Goal: Transaction & Acquisition: Purchase product/service

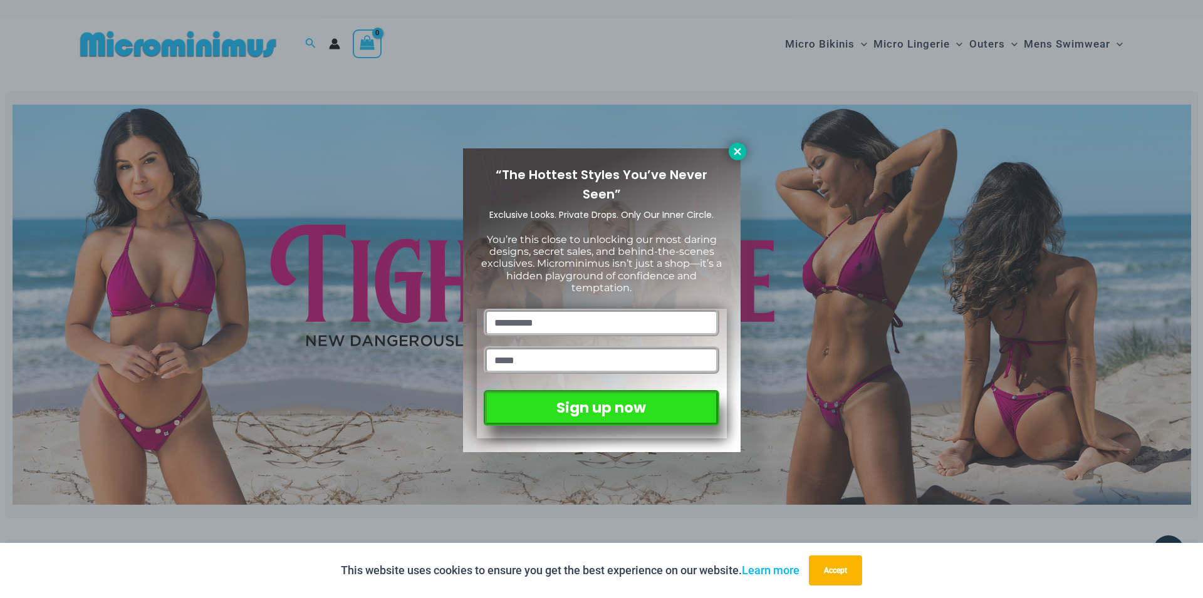
click at [739, 152] on icon at bounding box center [737, 151] width 7 height 7
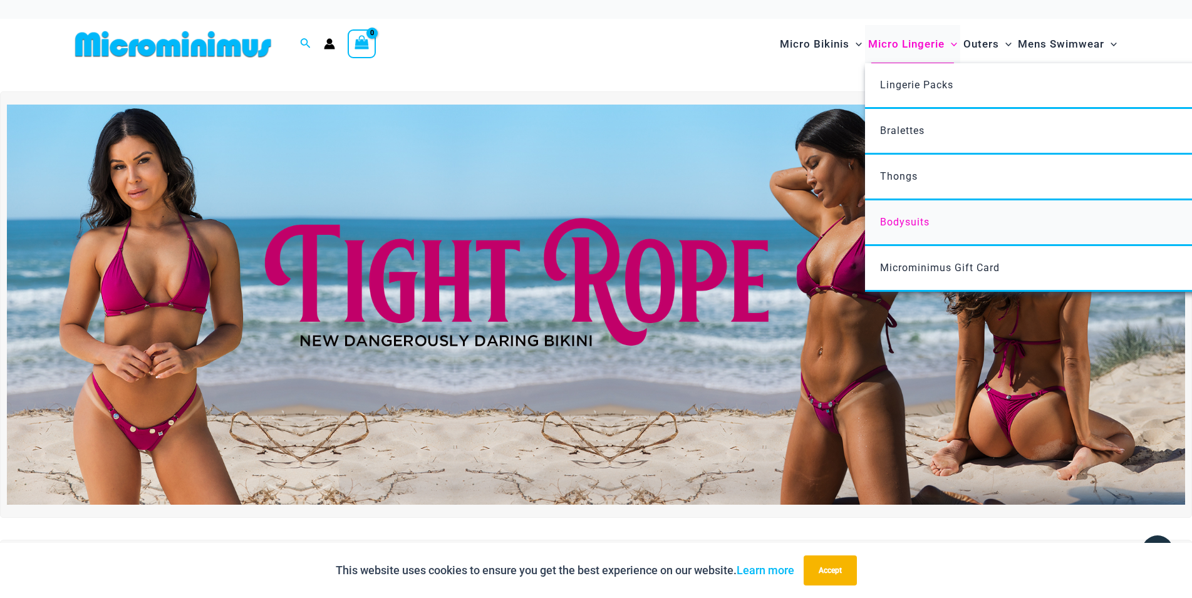
click at [906, 220] on span "Bodysuits" at bounding box center [904, 222] width 49 height 12
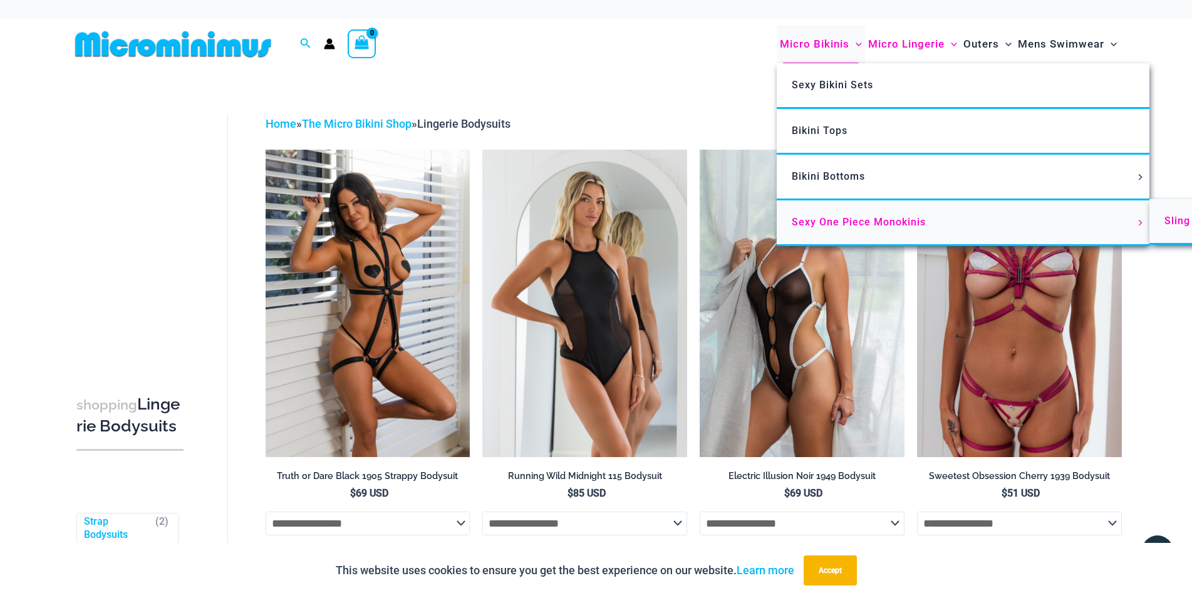
click at [1180, 222] on span "Sling Bikinis" at bounding box center [1195, 221] width 63 height 12
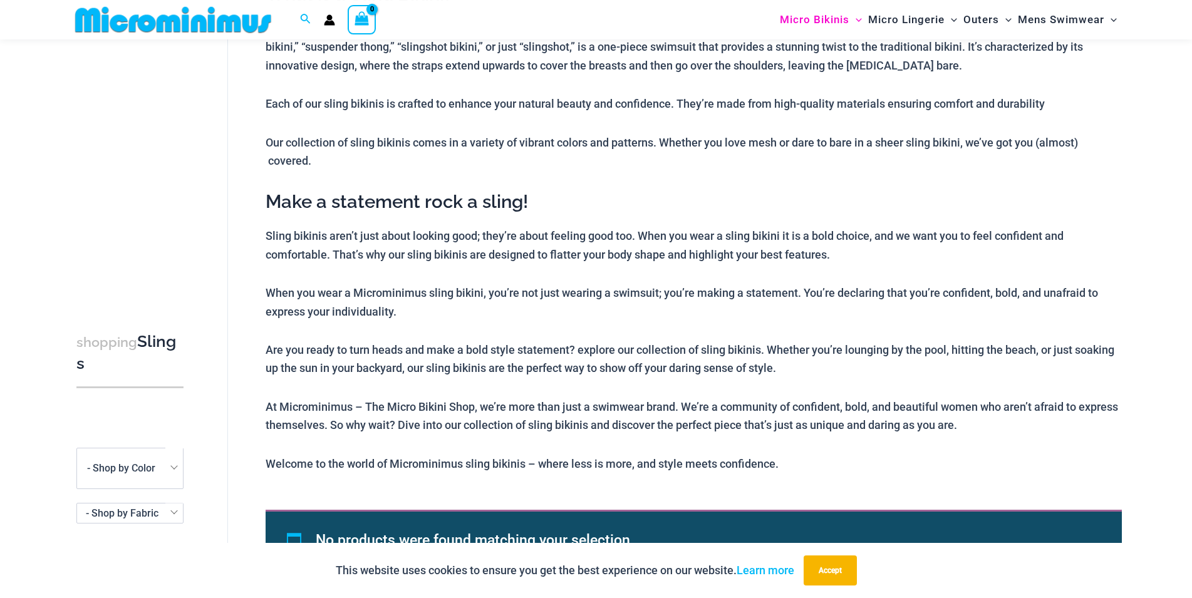
scroll to position [117, 0]
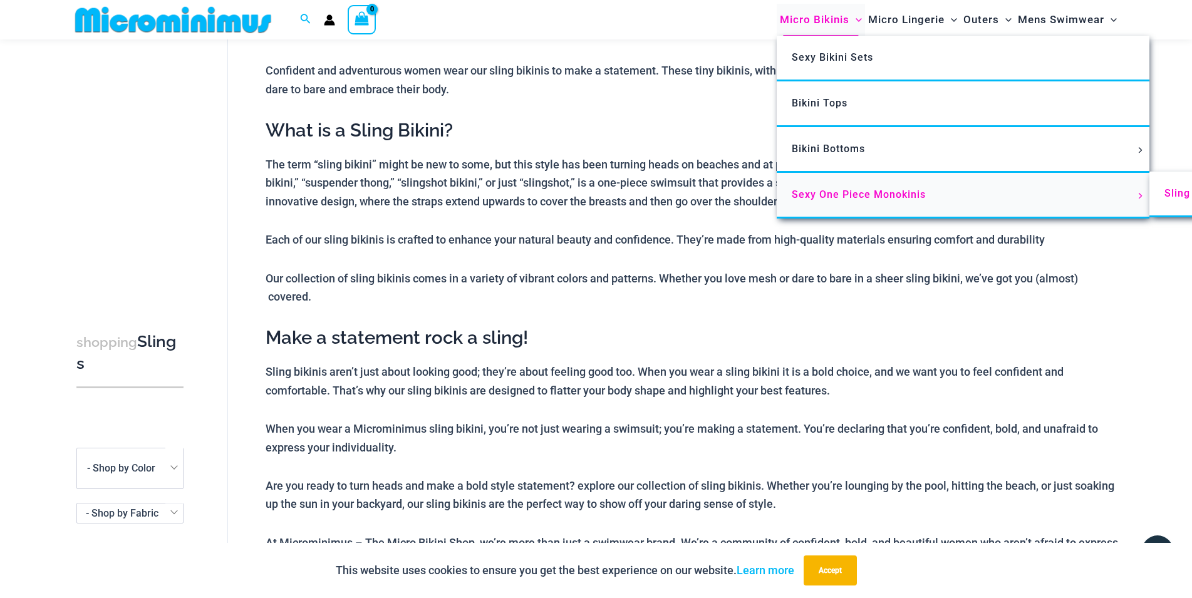
click at [836, 196] on span "Sexy One Piece Monokinis" at bounding box center [859, 195] width 134 height 12
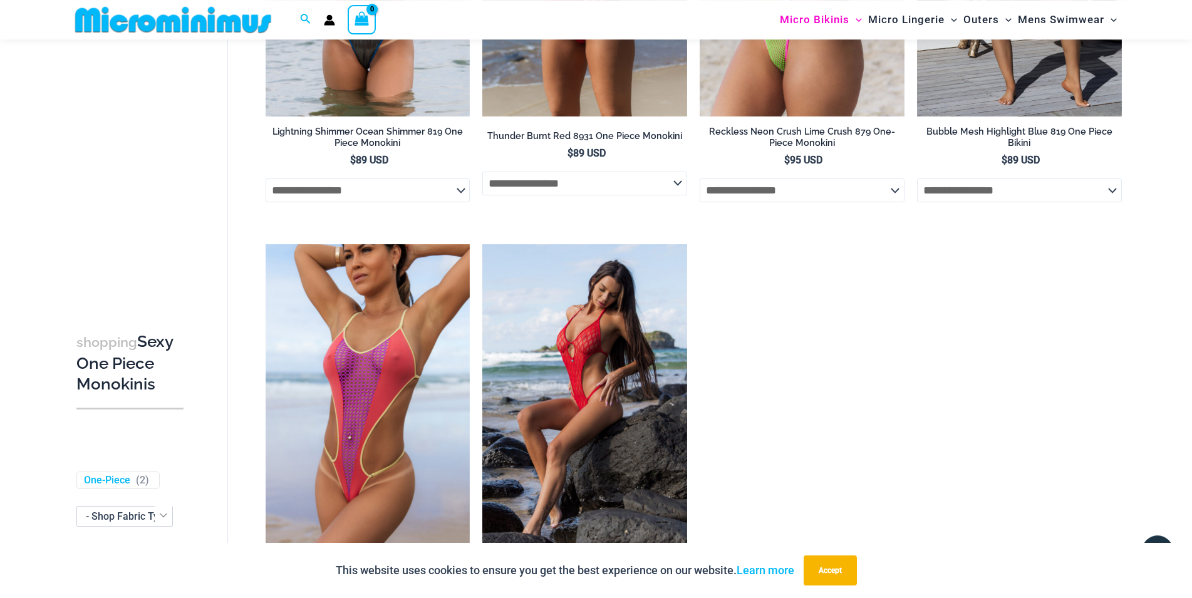
scroll to position [2099, 0]
